Goal: Find specific page/section: Find specific page/section

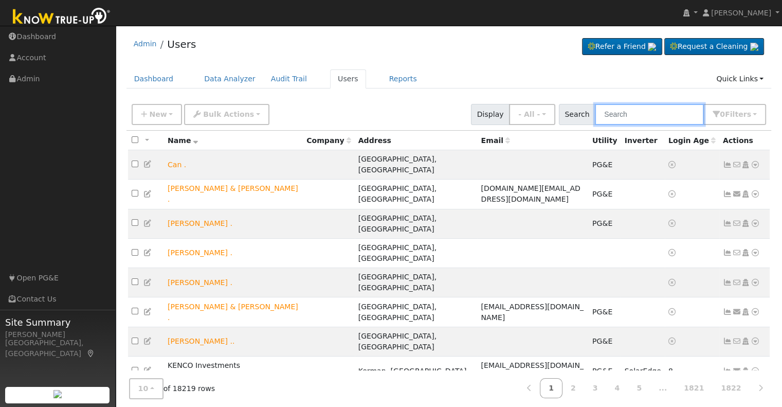
click at [624, 116] on input "text" at bounding box center [649, 114] width 109 height 21
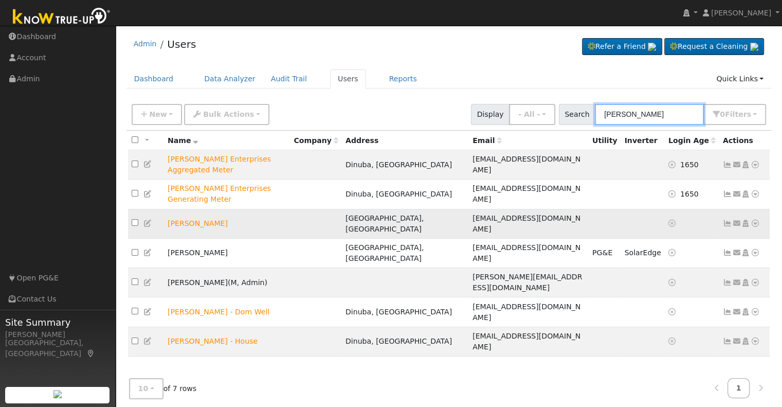
type input "[PERSON_NAME]"
click at [756, 220] on icon at bounding box center [755, 223] width 9 height 7
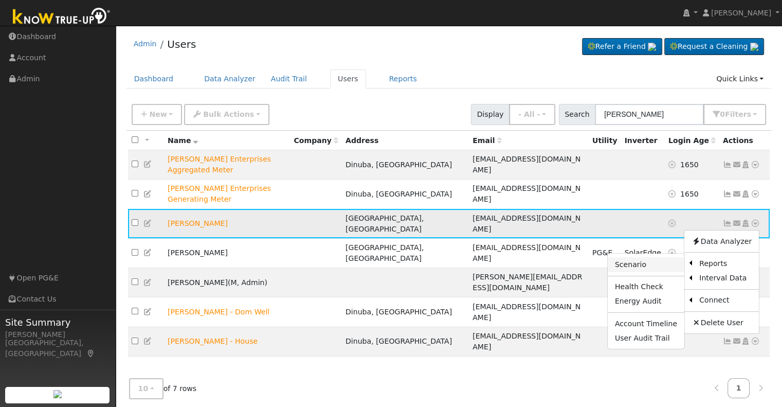
click at [634, 257] on link "Scenario" at bounding box center [646, 264] width 77 height 14
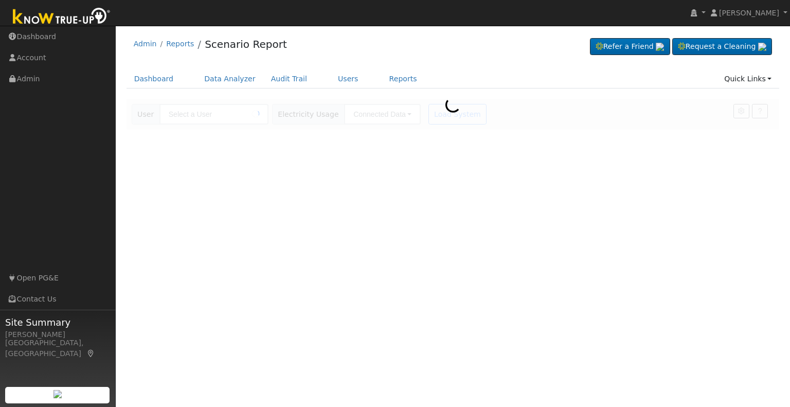
type input "Andrew Penner"
